Goal: Task Accomplishment & Management: Use online tool/utility

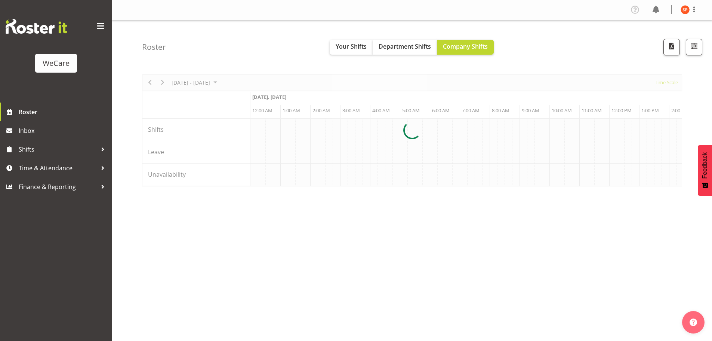
scroll to position [0, 2871]
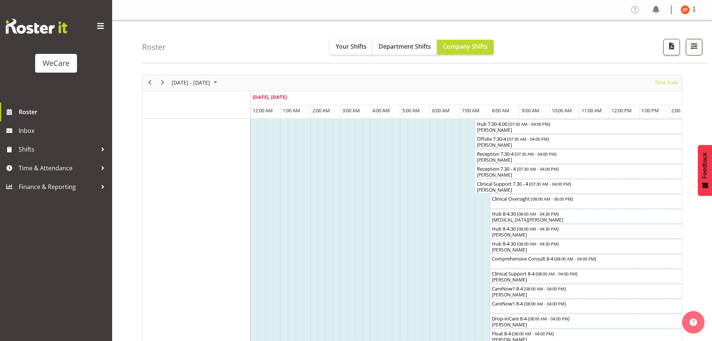
click at [695, 49] on span "button" at bounding box center [694, 46] width 10 height 10
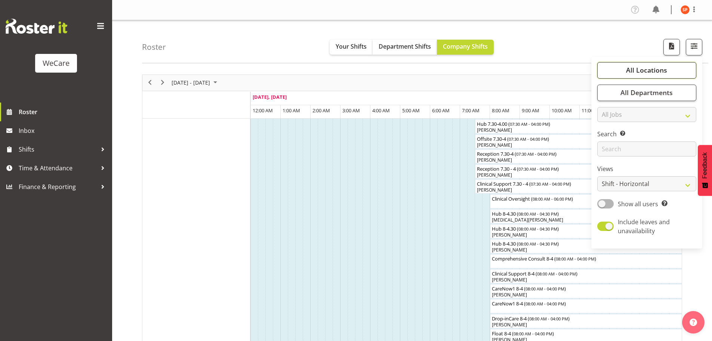
click at [640, 74] on span "All Locations" at bounding box center [646, 69] width 41 height 9
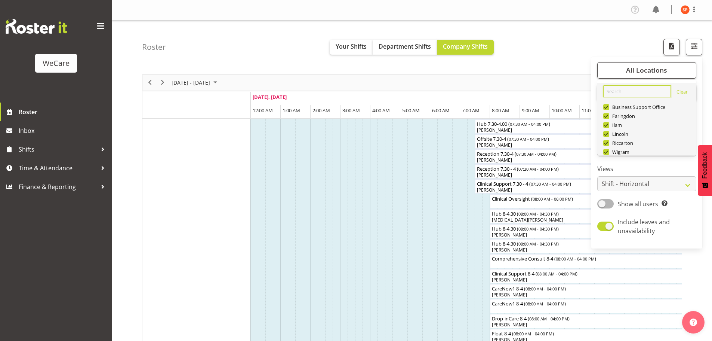
click at [616, 93] on input "text" at bounding box center [637, 91] width 68 height 12
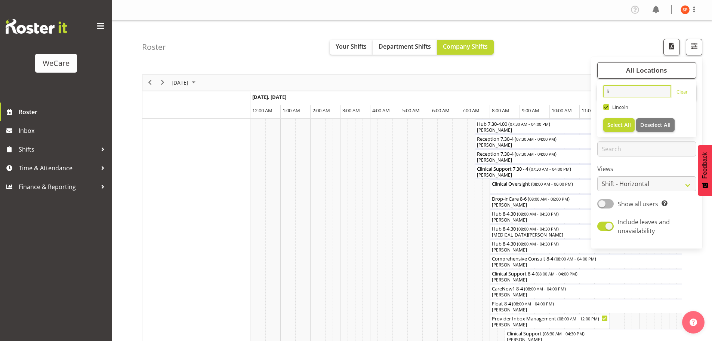
type input "li"
click at [620, 127] on span "Select All" at bounding box center [620, 124] width 24 height 7
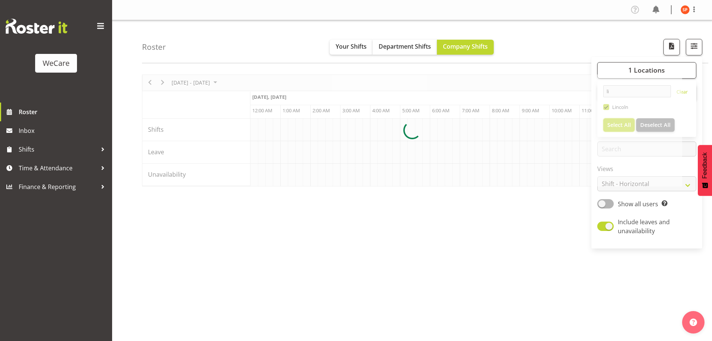
scroll to position [0, 2871]
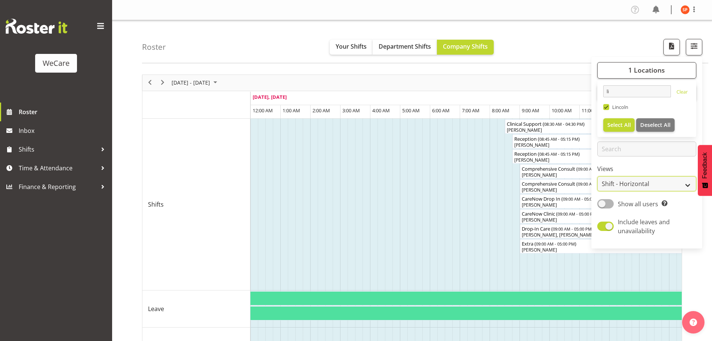
click at [639, 189] on select "Staff Role Shift - Horizontal Shift - Vertical Staff - Location" at bounding box center [646, 183] width 99 height 15
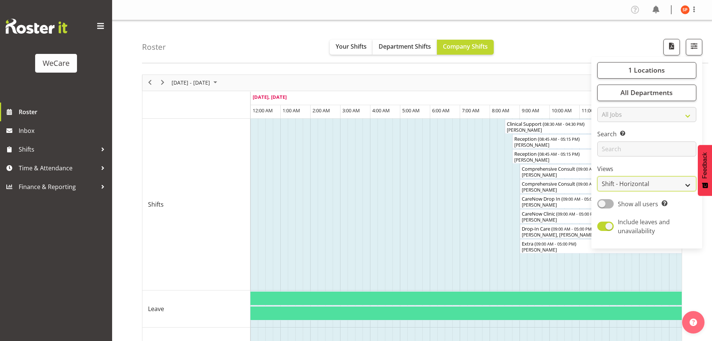
select select "staff"
click at [598, 176] on select "Staff Role Shift - Horizontal Shift - Vertical Staff - Location" at bounding box center [646, 183] width 99 height 15
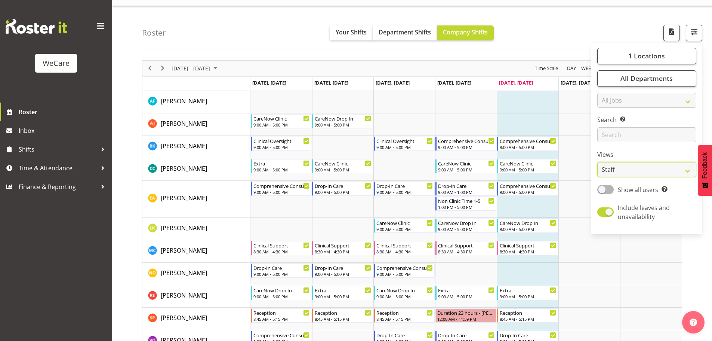
scroll to position [37, 0]
